Goal: Transaction & Acquisition: Download file/media

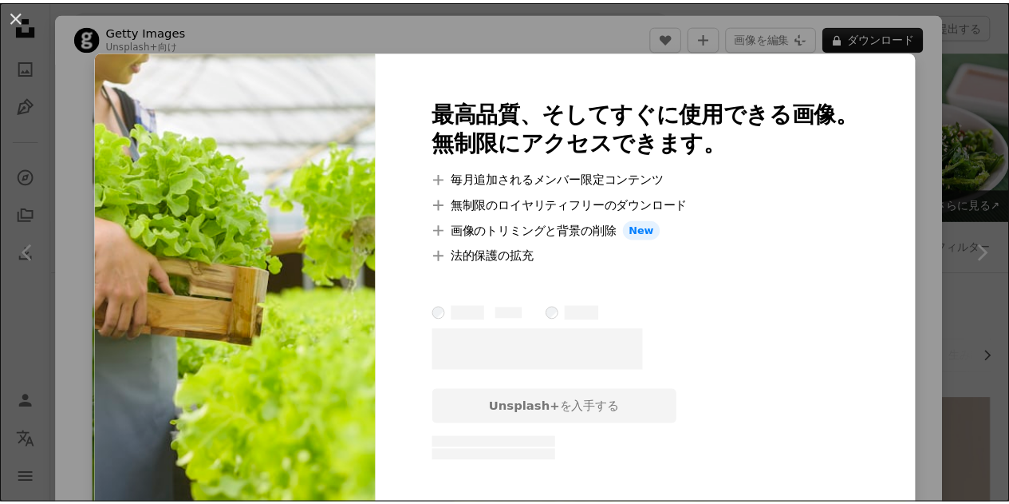
scroll to position [479, 0]
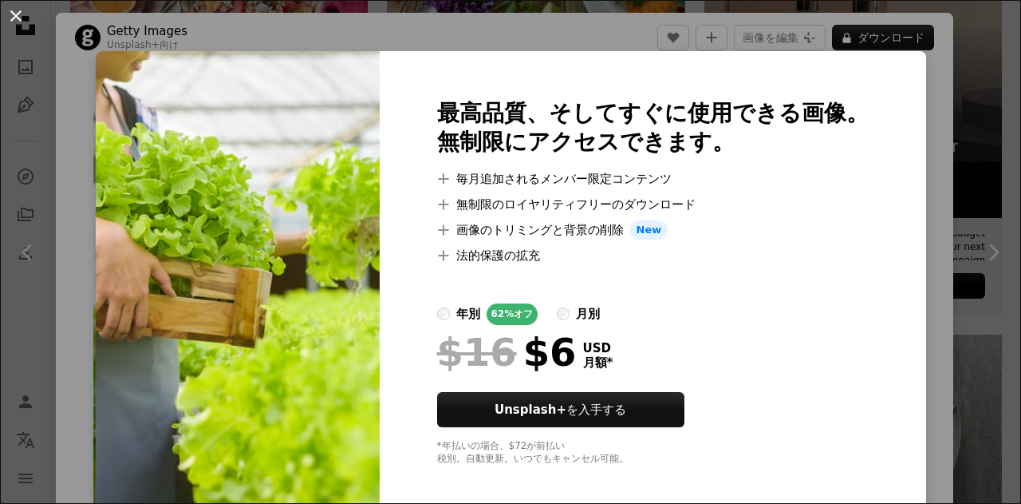
click at [14, 19] on button "An X shape" at bounding box center [15, 15] width 19 height 19
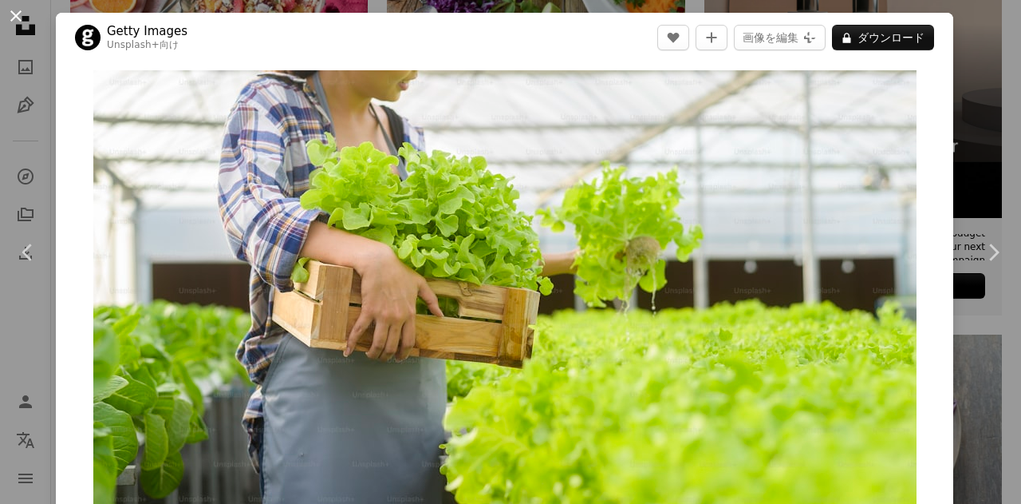
click at [9, 11] on button "An X shape" at bounding box center [15, 15] width 19 height 19
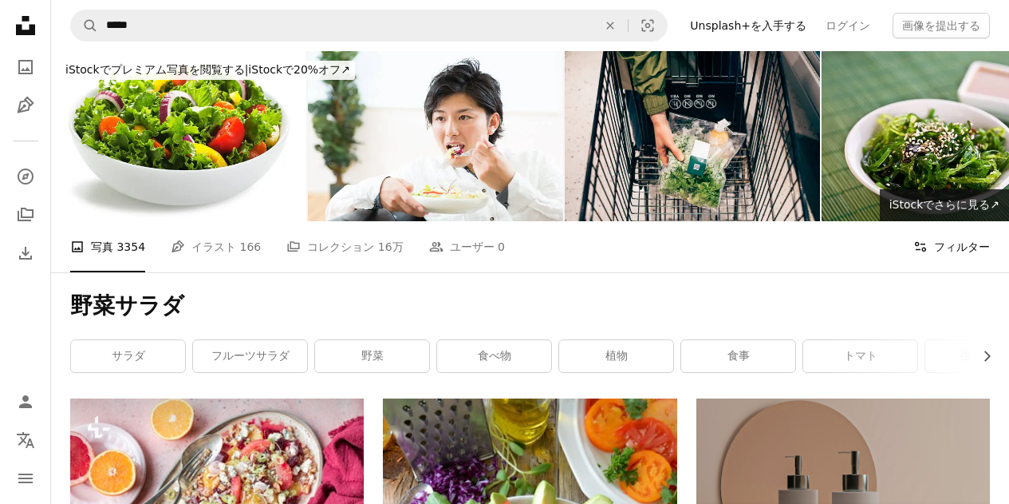
click at [976, 238] on button "Filters フィルター" at bounding box center [952, 246] width 77 height 51
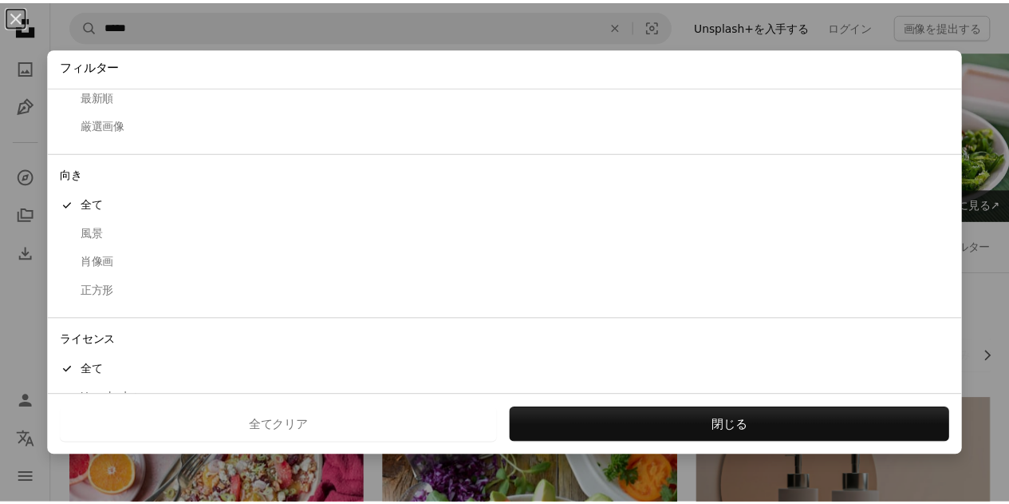
scroll to position [130, 0]
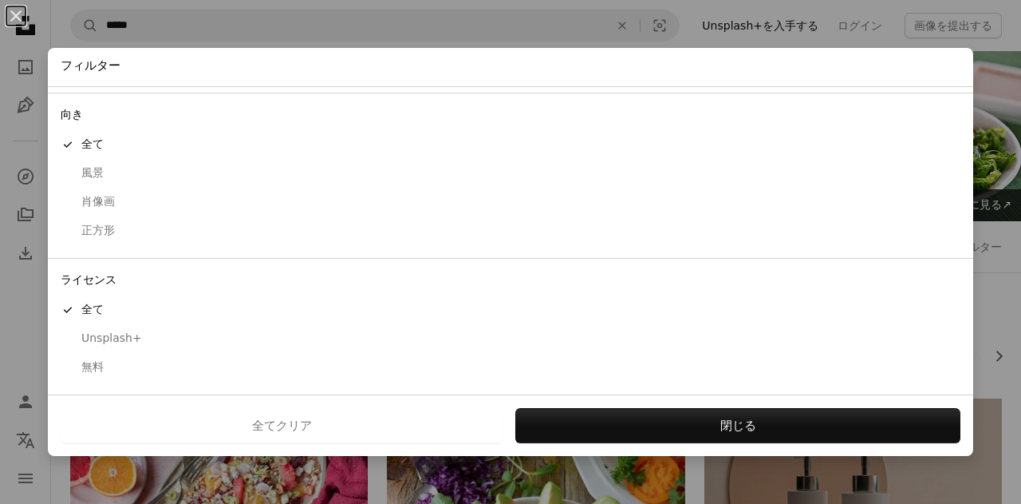
click at [97, 362] on div "無料" at bounding box center [511, 367] width 900 height 16
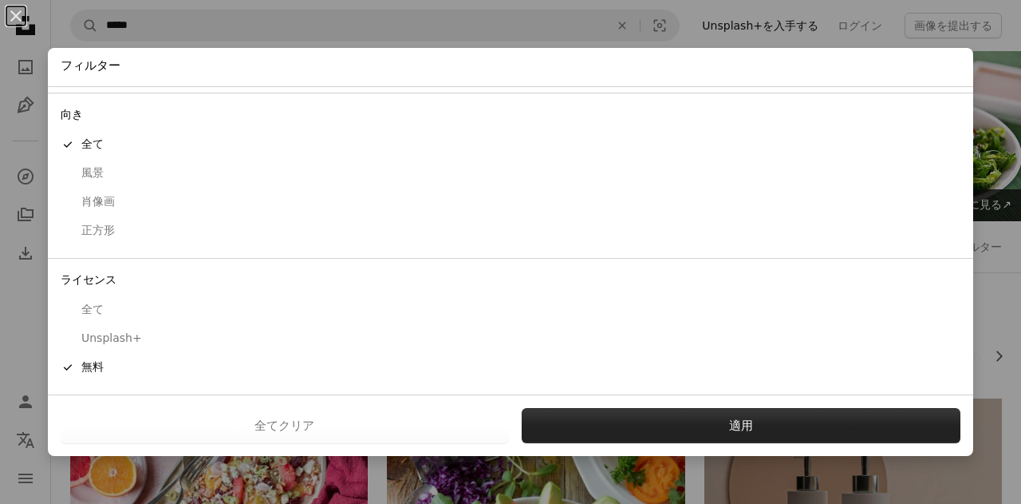
click at [644, 423] on button "適用" at bounding box center [742, 425] width 440 height 35
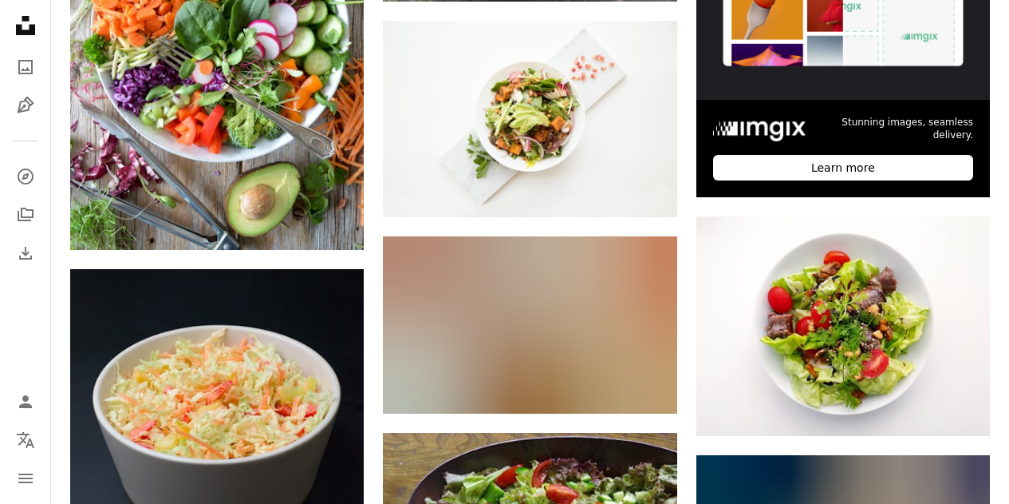
scroll to position [638, 0]
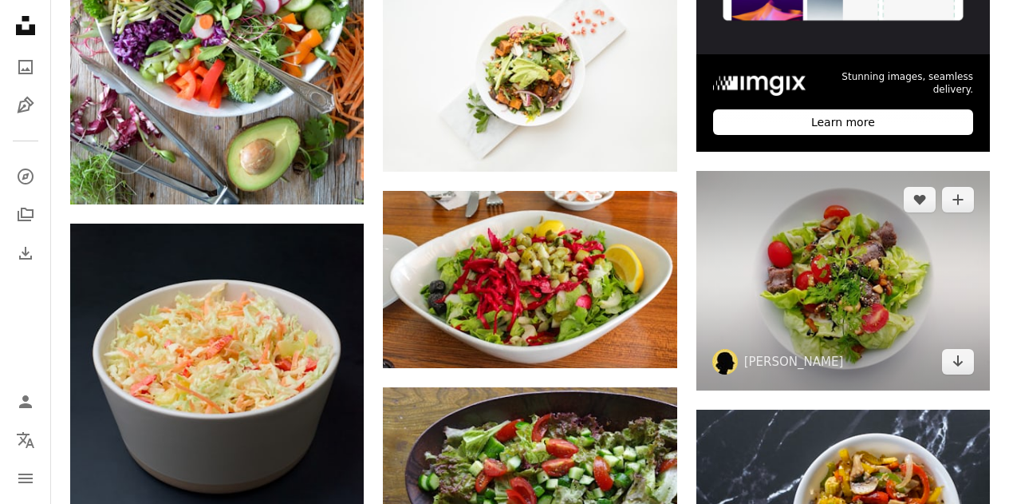
click at [871, 260] on img at bounding box center [844, 280] width 294 height 219
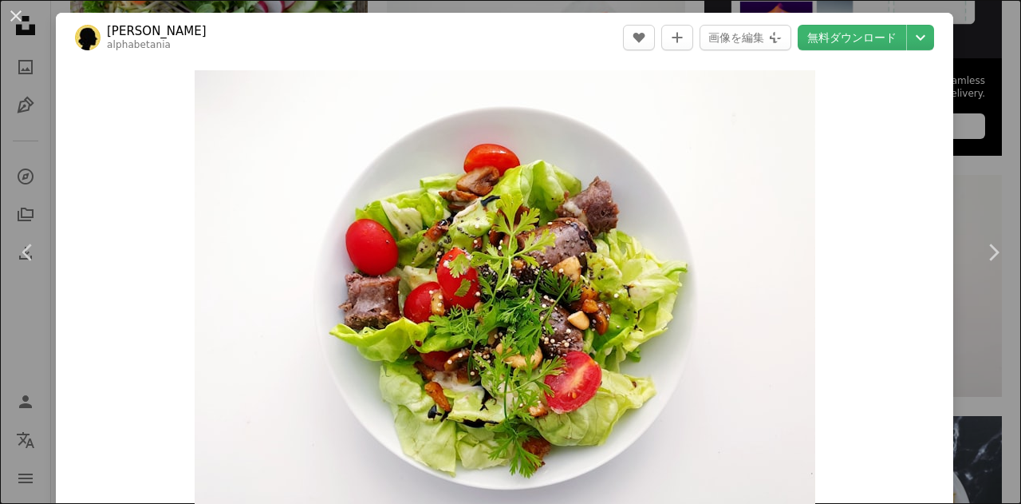
click at [14, 14] on button "An X shape" at bounding box center [15, 15] width 19 height 19
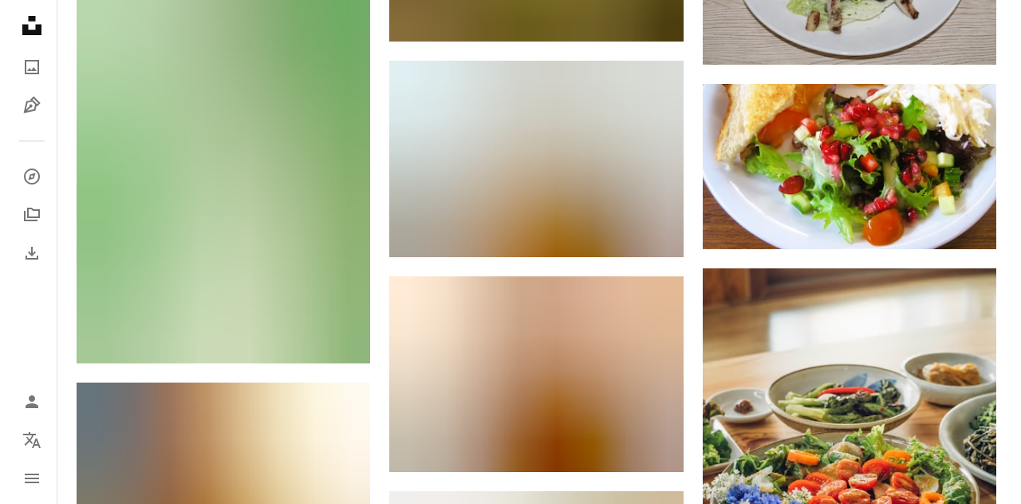
scroll to position [1436, 0]
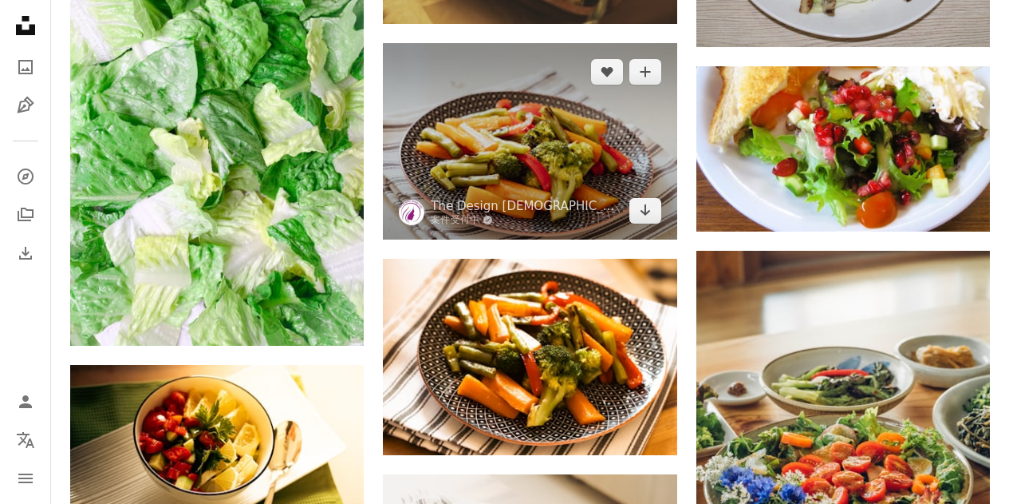
click at [545, 186] on img at bounding box center [530, 141] width 294 height 196
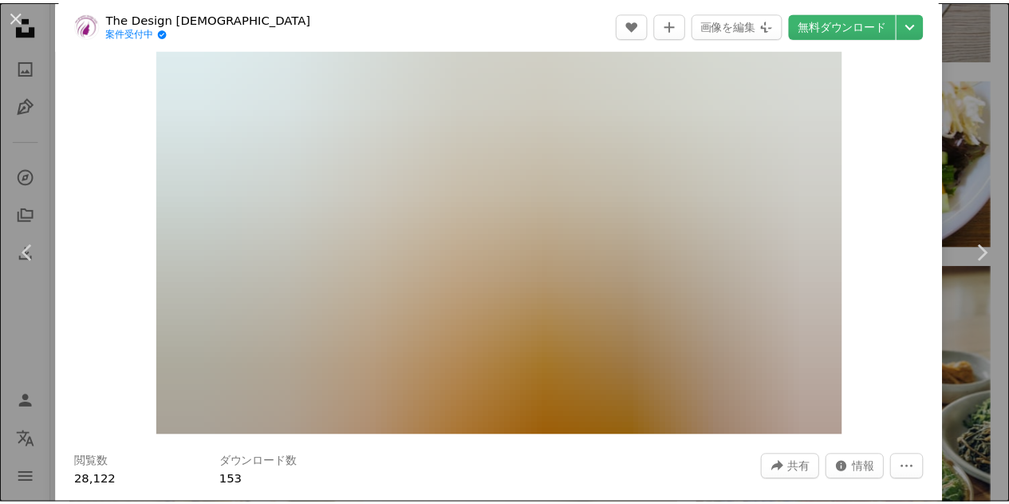
scroll to position [80, 0]
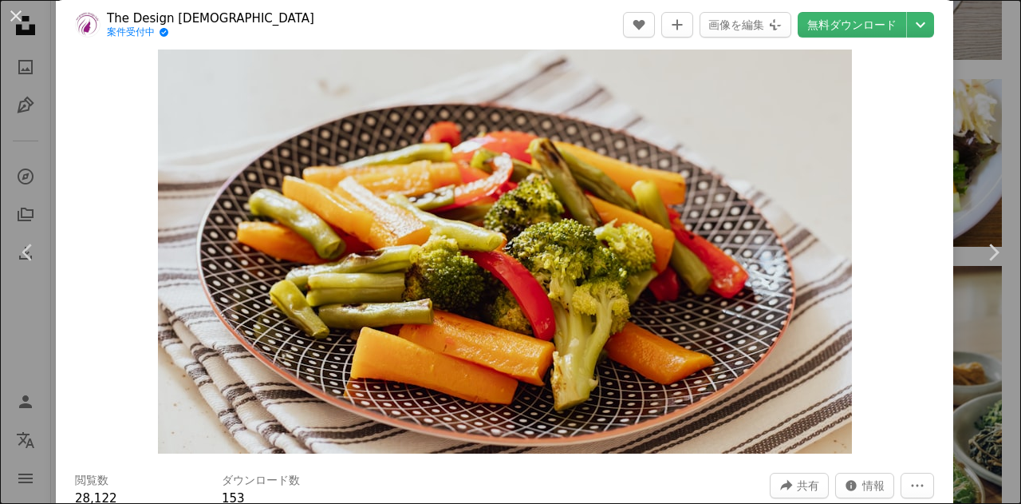
click at [17, 11] on button "An X shape" at bounding box center [15, 15] width 19 height 19
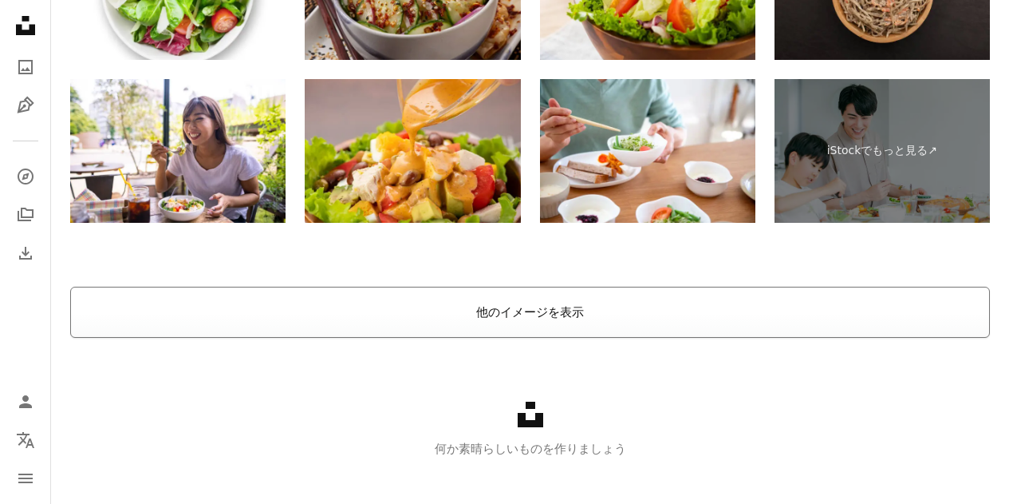
scroll to position [4864, 0]
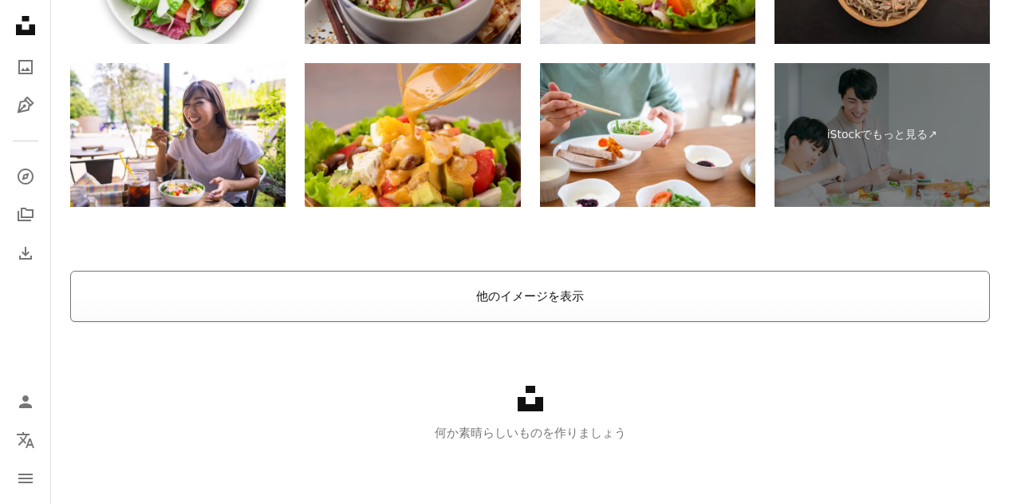
click at [488, 299] on button "他のイメージを表示" at bounding box center [530, 296] width 920 height 51
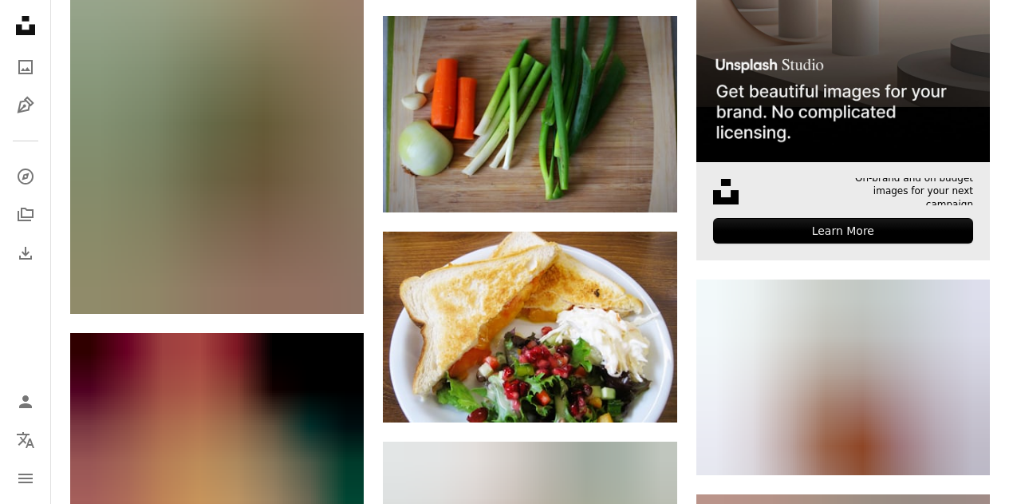
scroll to position [5575, 0]
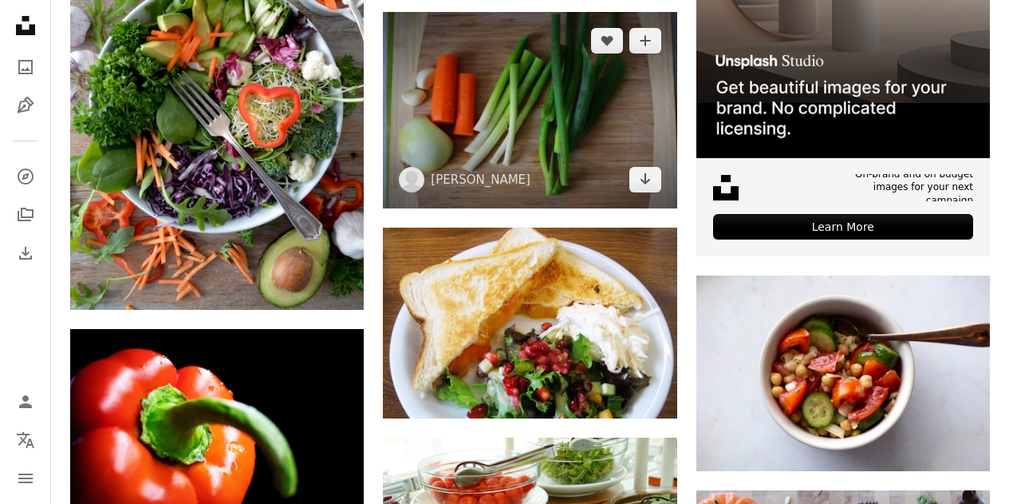
click at [511, 112] on img at bounding box center [530, 110] width 294 height 196
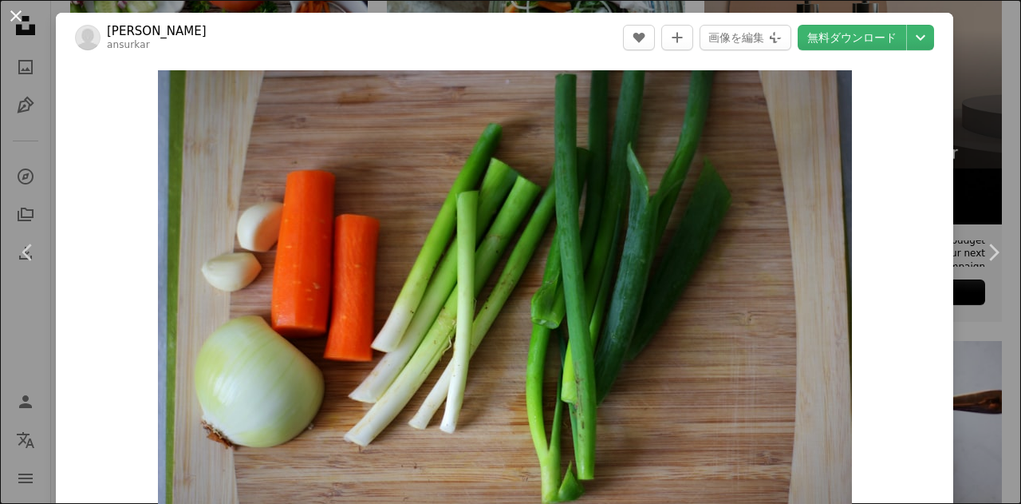
click at [11, 10] on button "An X shape" at bounding box center [15, 15] width 19 height 19
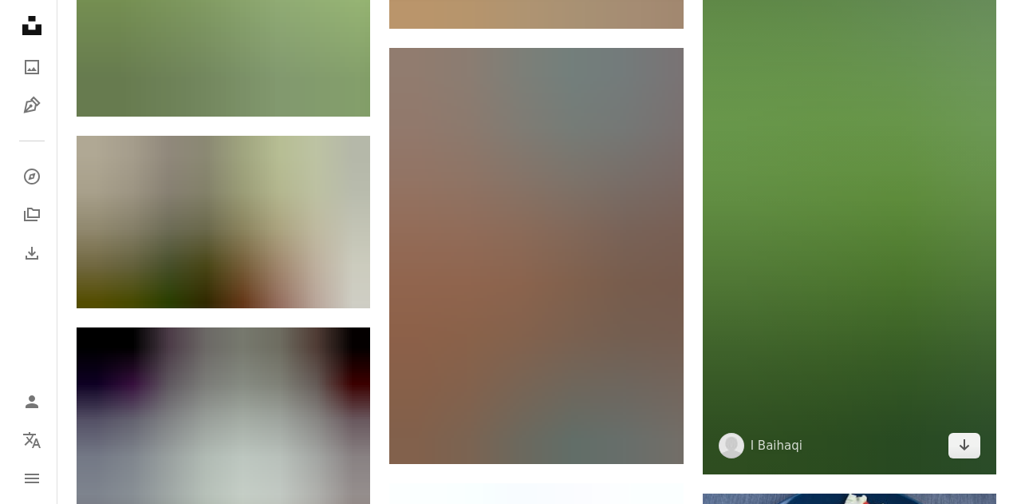
scroll to position [6613, 0]
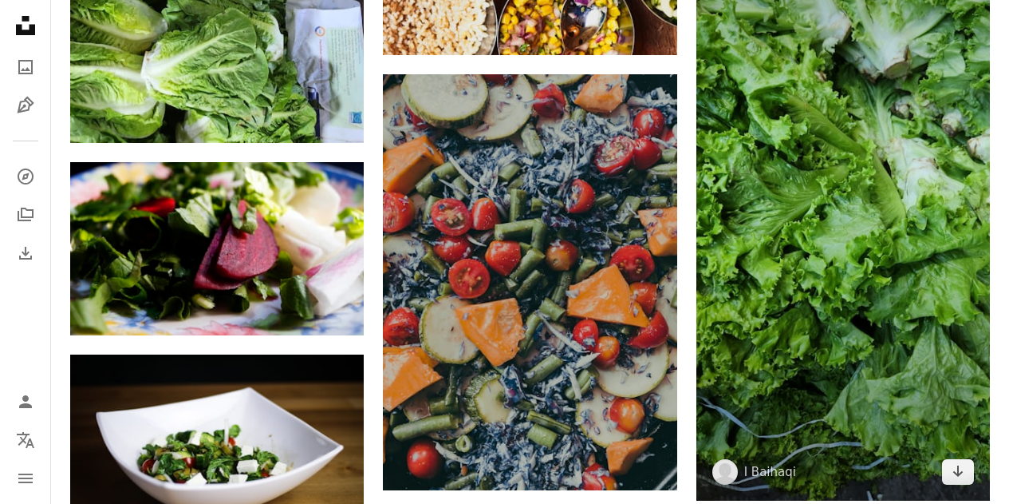
click at [886, 196] on img at bounding box center [844, 182] width 294 height 636
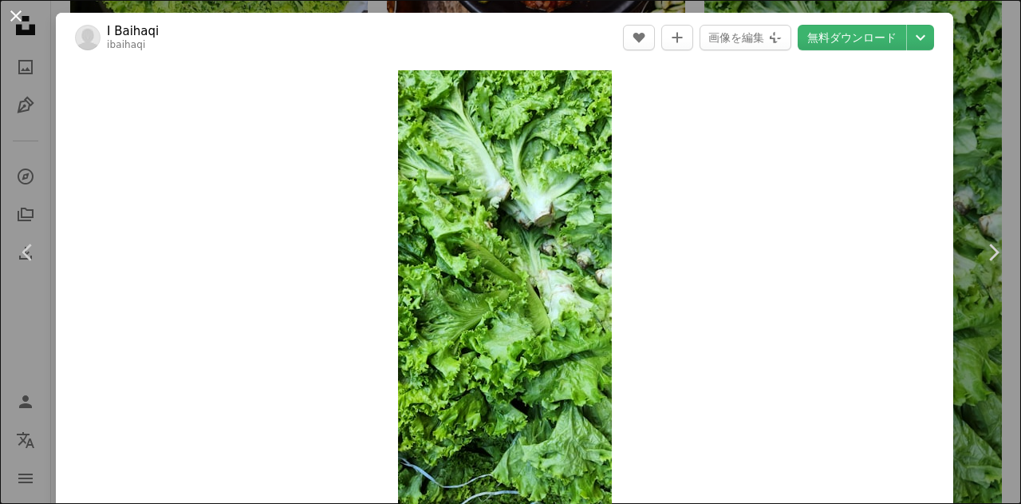
click at [14, 12] on button "An X shape" at bounding box center [15, 15] width 19 height 19
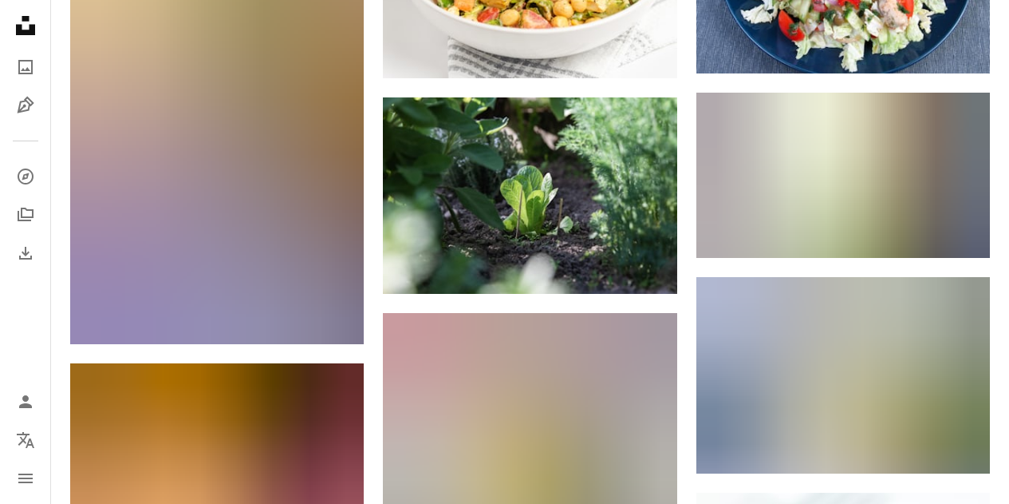
scroll to position [7331, 0]
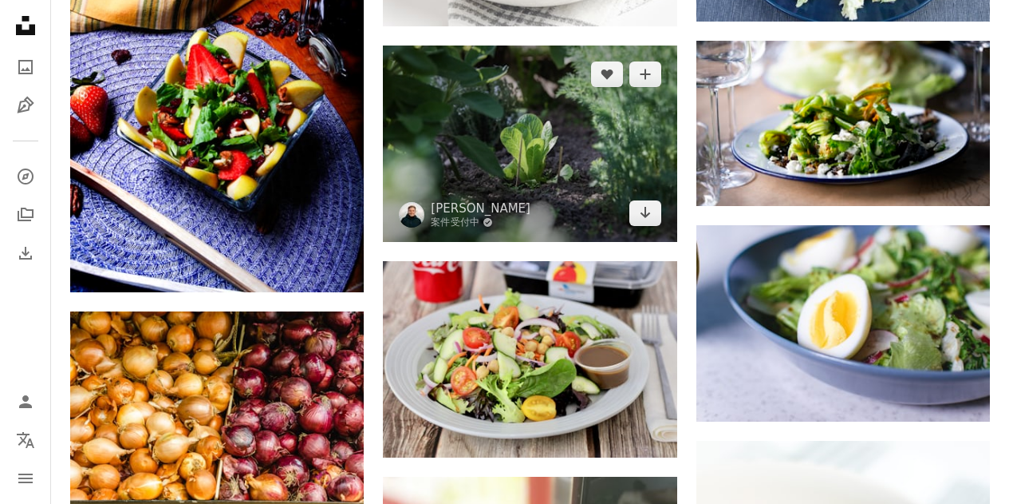
click at [566, 164] on img at bounding box center [530, 143] width 294 height 196
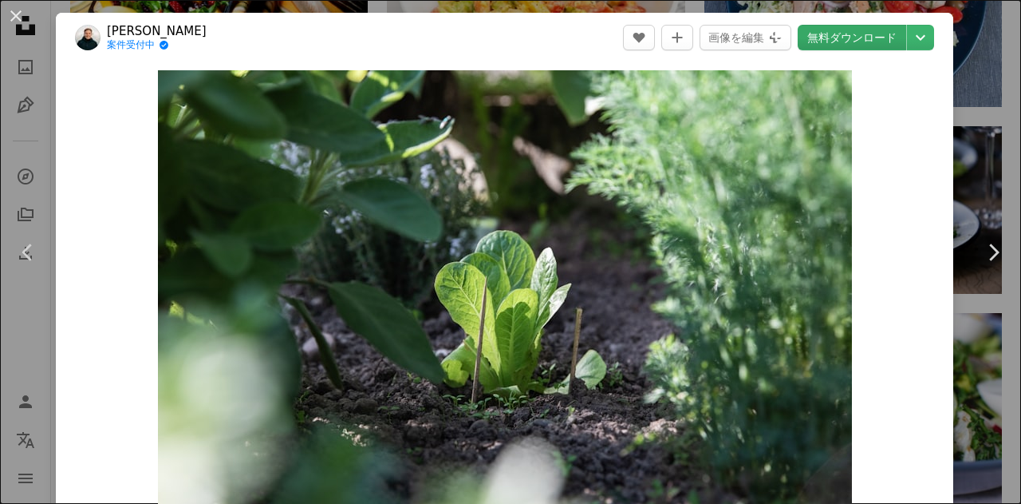
click at [842, 45] on link "無料ダウンロード" at bounding box center [852, 38] width 109 height 26
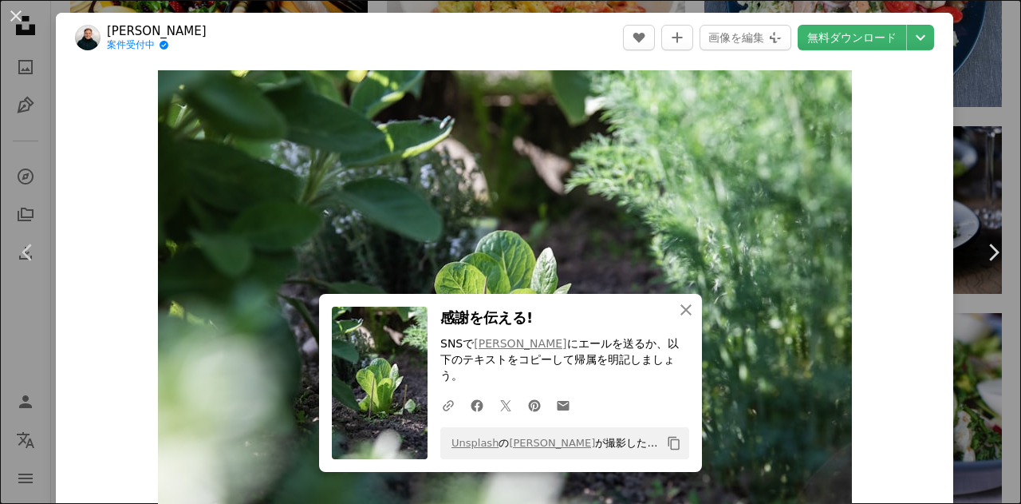
click at [18, 14] on button "An X shape" at bounding box center [15, 15] width 19 height 19
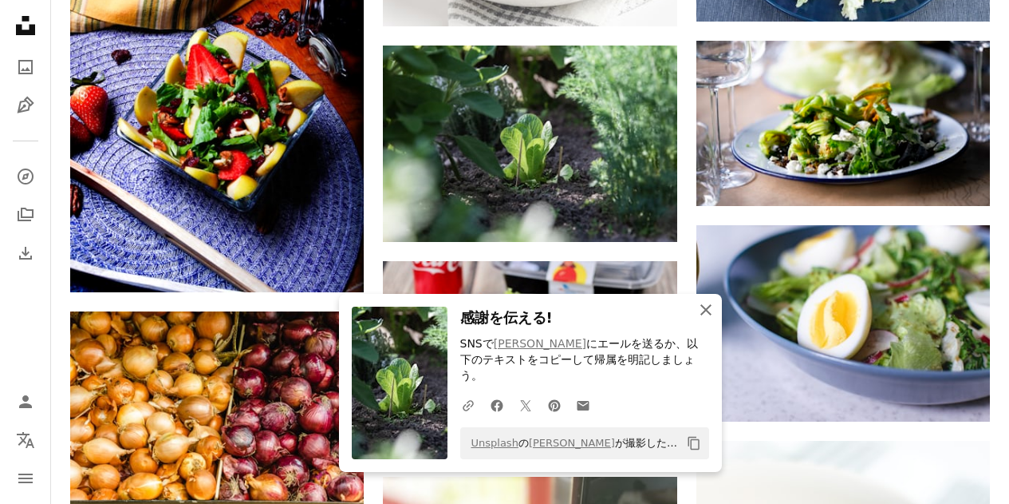
click at [705, 319] on icon "An X shape" at bounding box center [706, 309] width 19 height 19
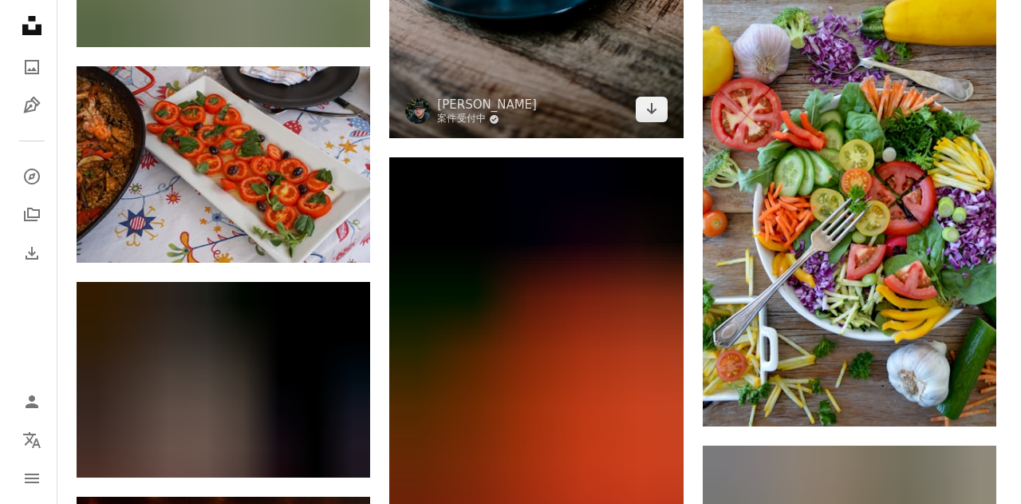
scroll to position [14114, 0]
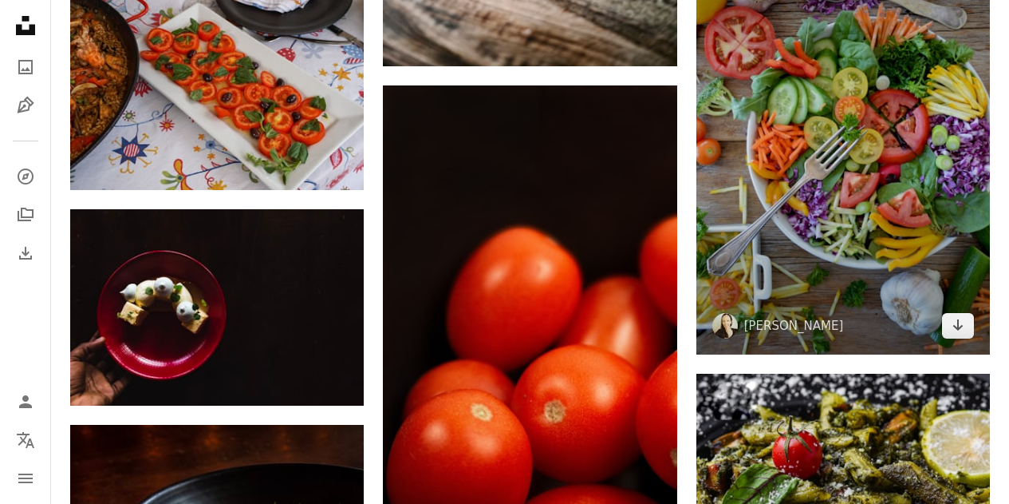
click at [845, 167] on img at bounding box center [844, 133] width 294 height 442
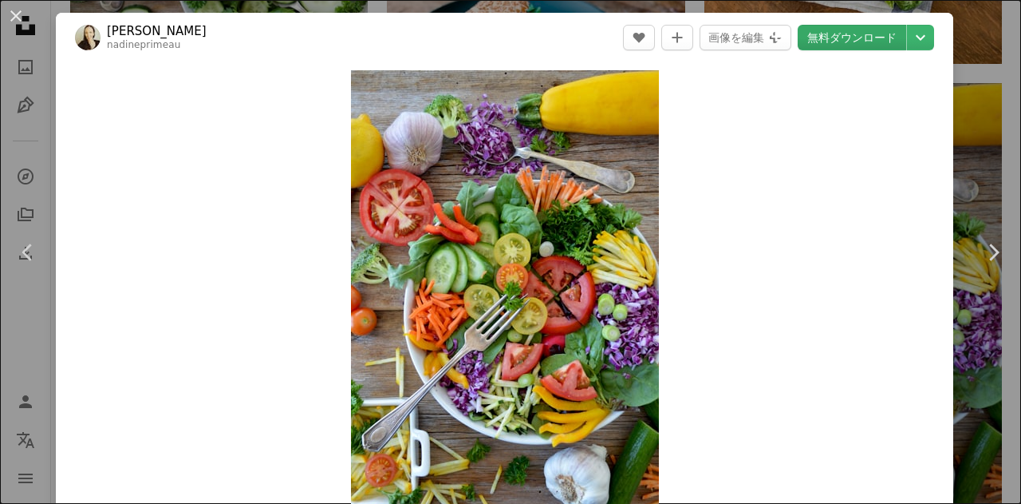
click at [829, 38] on link "無料ダウンロード" at bounding box center [852, 38] width 109 height 26
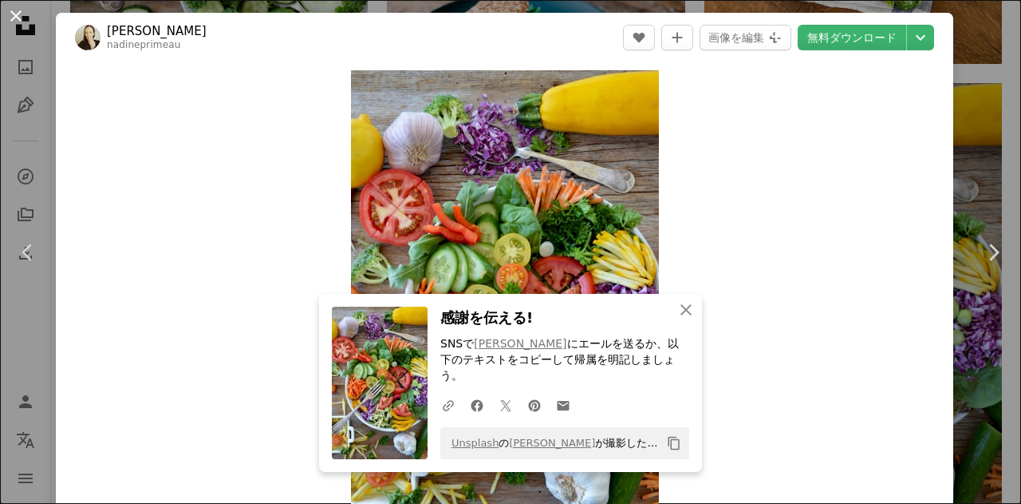
click at [21, 10] on button "An X shape" at bounding box center [15, 15] width 19 height 19
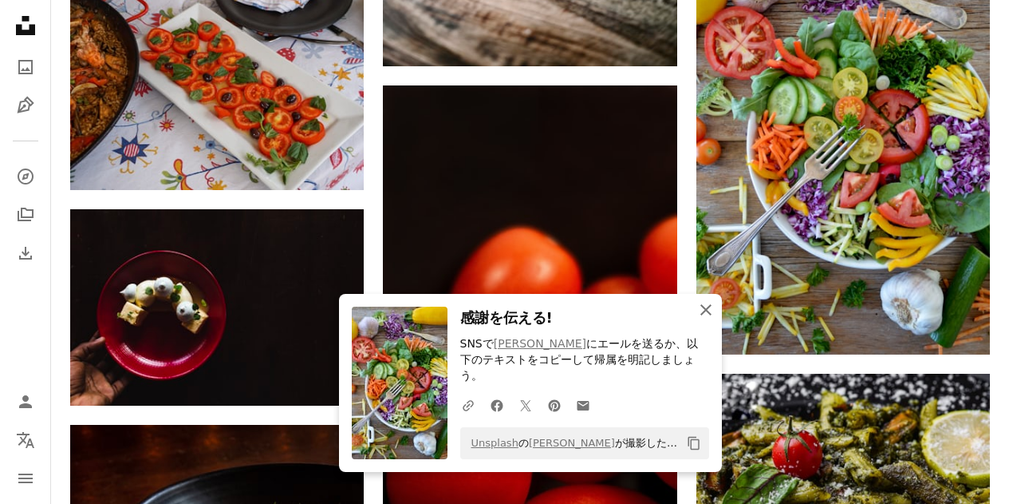
click at [704, 319] on icon "An X shape" at bounding box center [706, 309] width 19 height 19
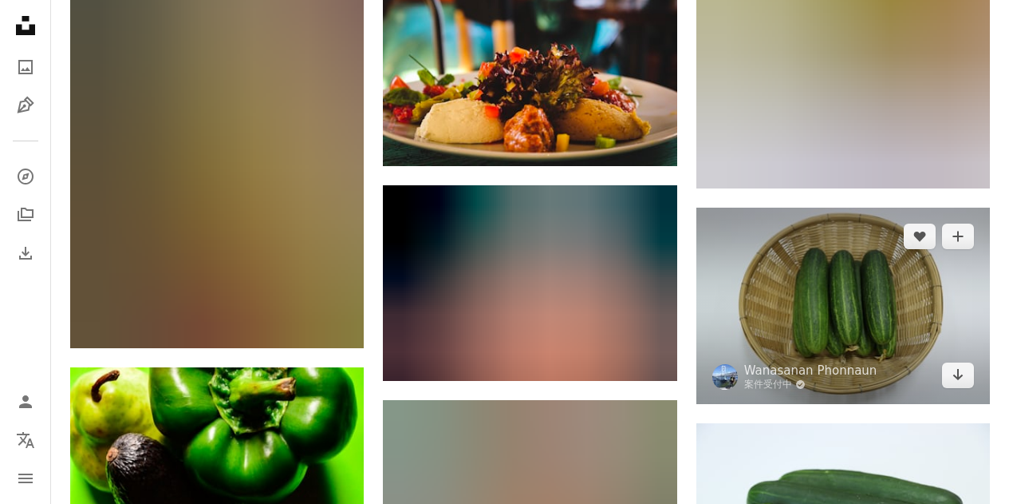
scroll to position [18742, 0]
